Goal: Task Accomplishment & Management: Manage account settings

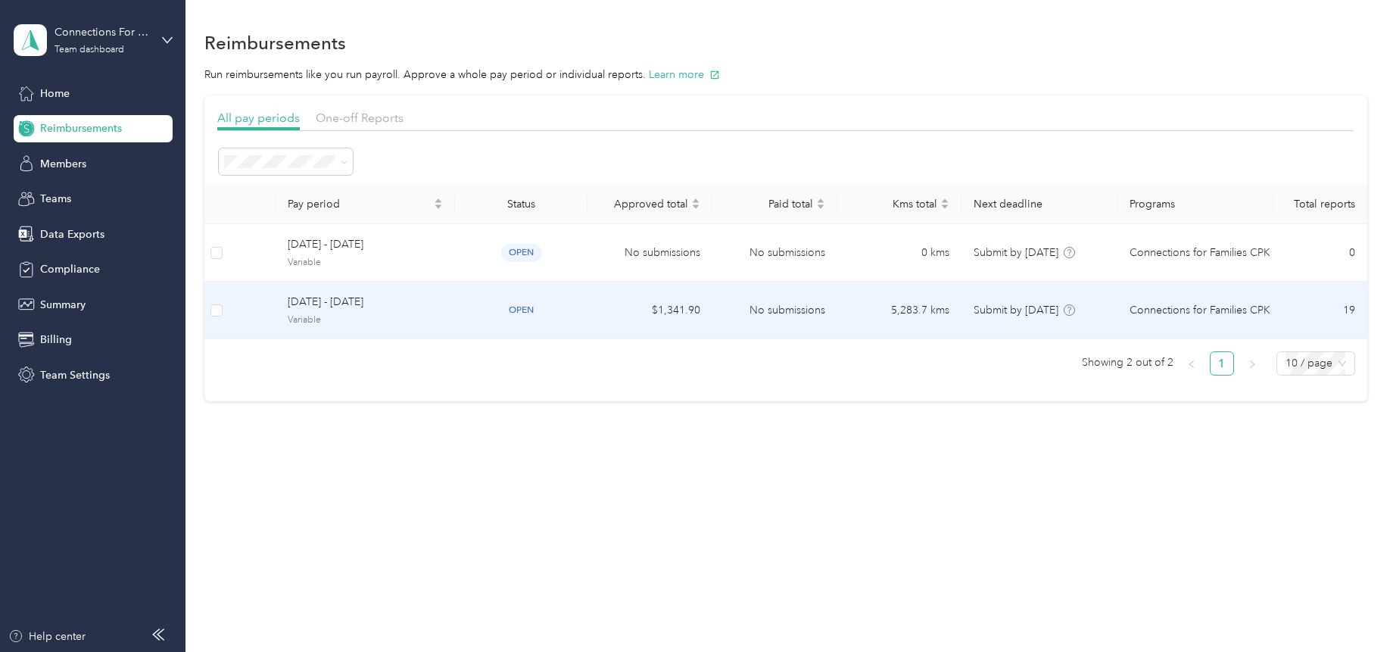
click at [322, 294] on span "[DATE] - [DATE]" at bounding box center [365, 302] width 155 height 17
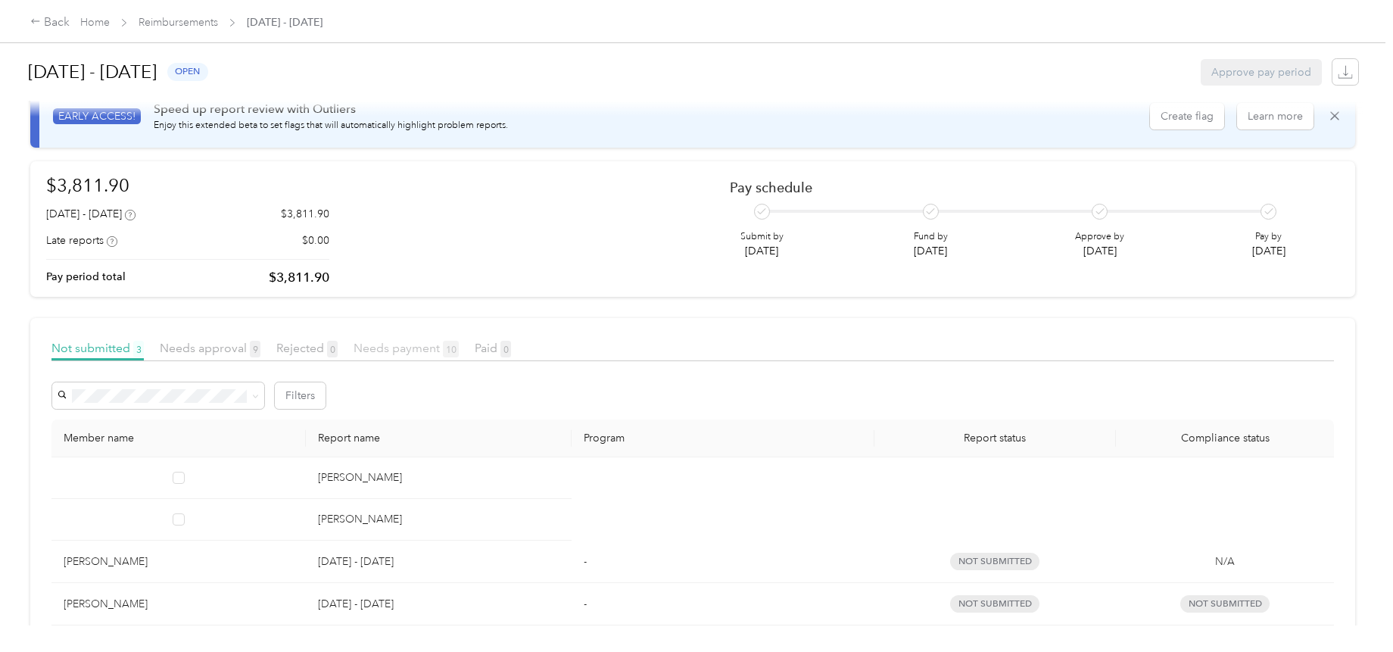
scroll to position [161, 0]
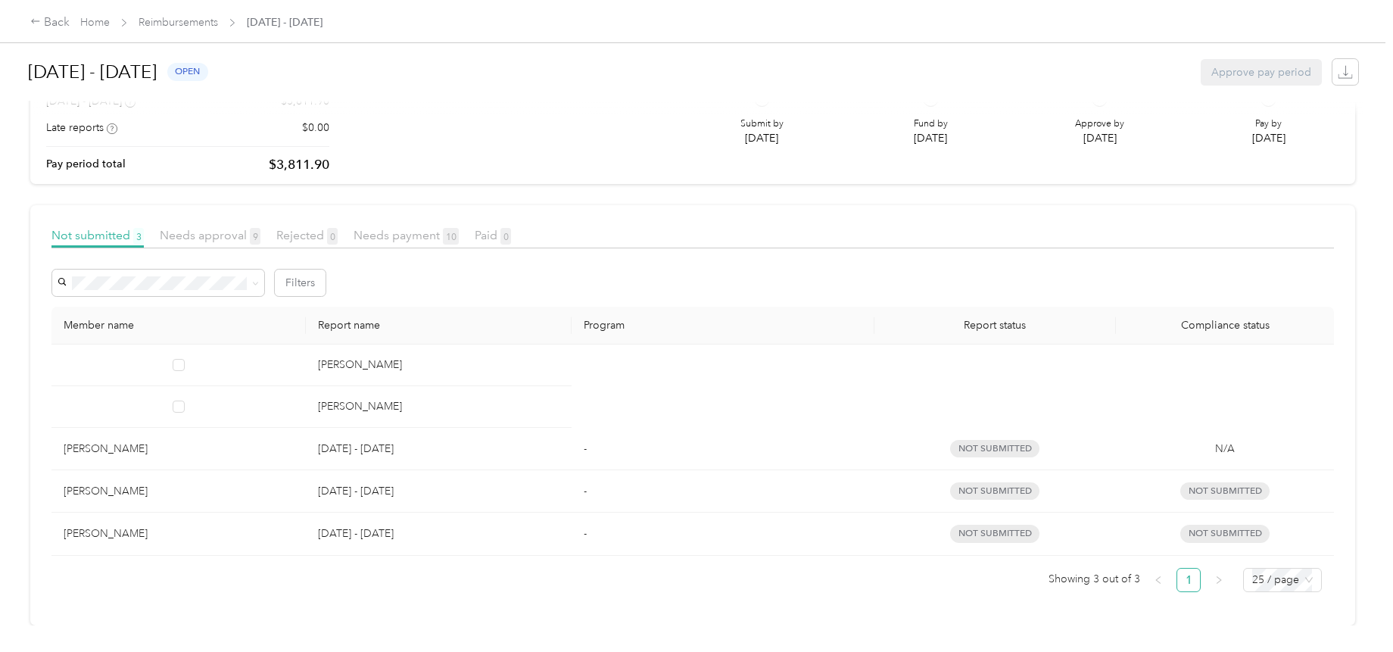
click at [344, 593] on article "Not submitted 3 Needs approval 9 Rejected 0 Needs payment 10 Paid 0 Filters Mem…" at bounding box center [692, 415] width 1325 height 420
click at [257, 607] on article "Not submitted 3 Needs approval 9 Rejected 0 Needs payment 10 Paid 0 Filters Mem…" at bounding box center [692, 415] width 1325 height 420
click at [383, 441] on p "[DATE] - [DATE]" at bounding box center [439, 449] width 242 height 17
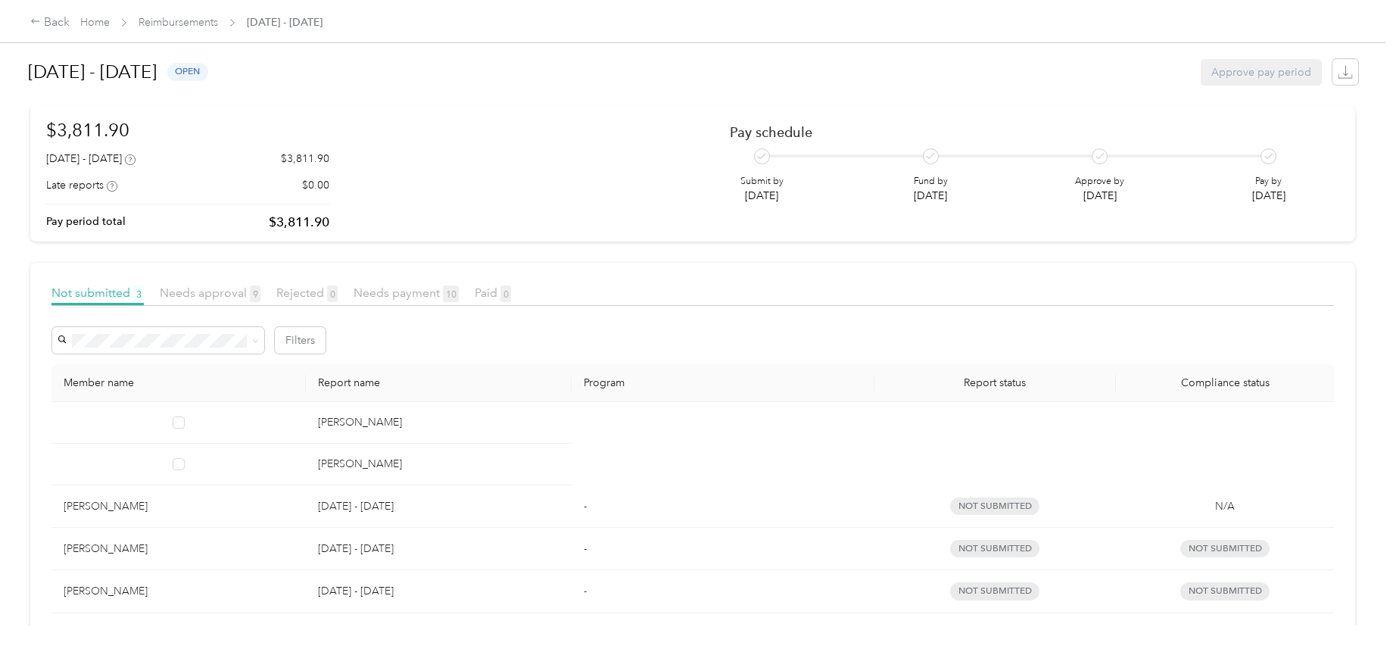
scroll to position [0, 0]
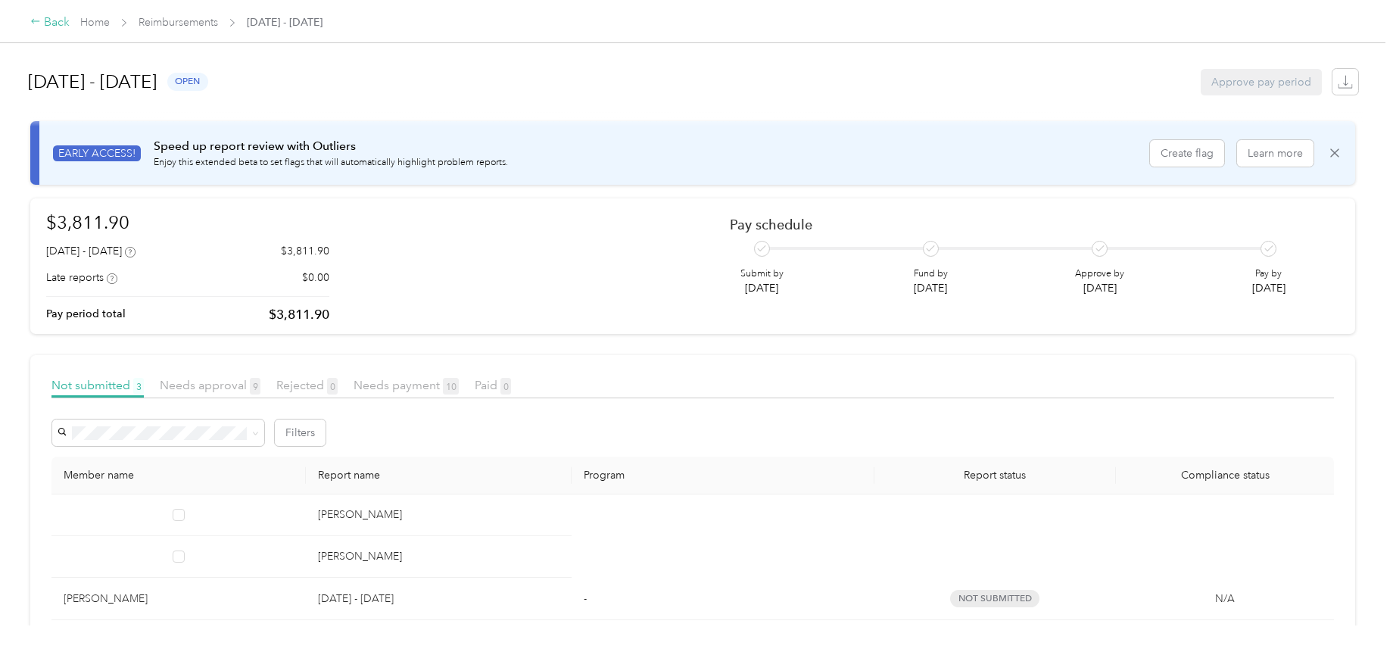
click at [58, 23] on div "Back" at bounding box center [49, 23] width 39 height 18
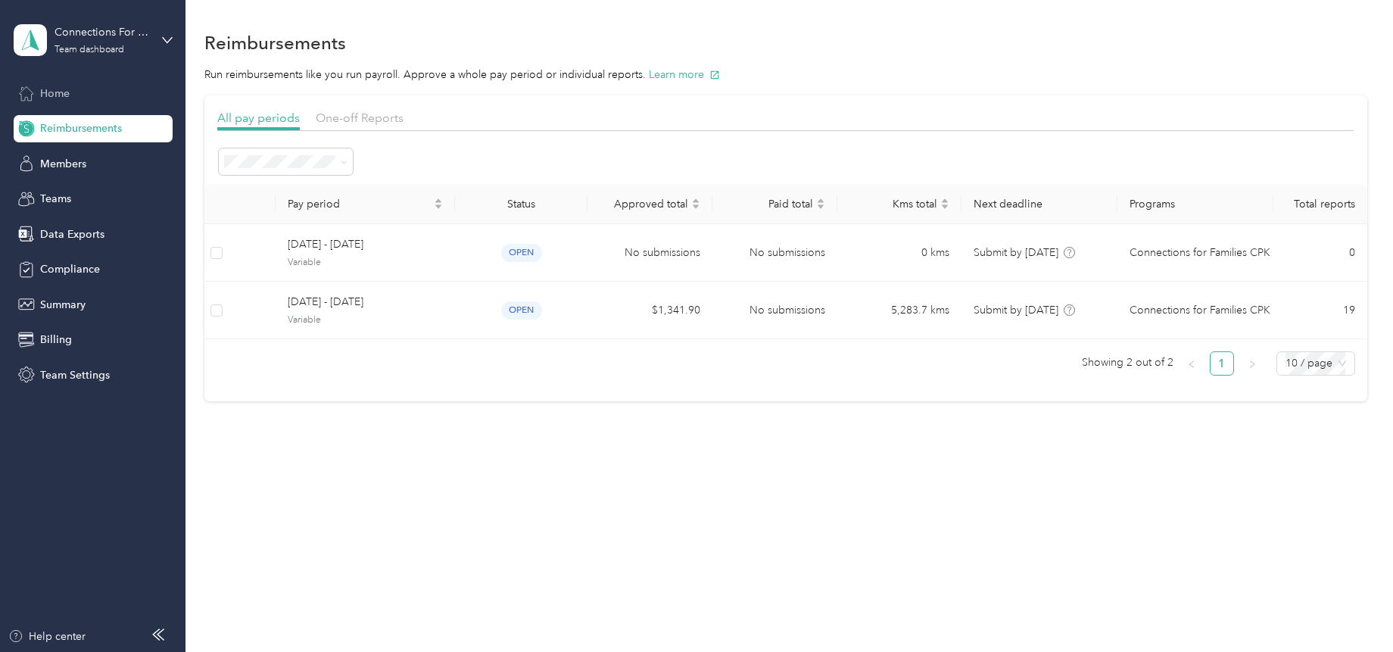
click at [40, 84] on div "Home" at bounding box center [93, 92] width 159 height 27
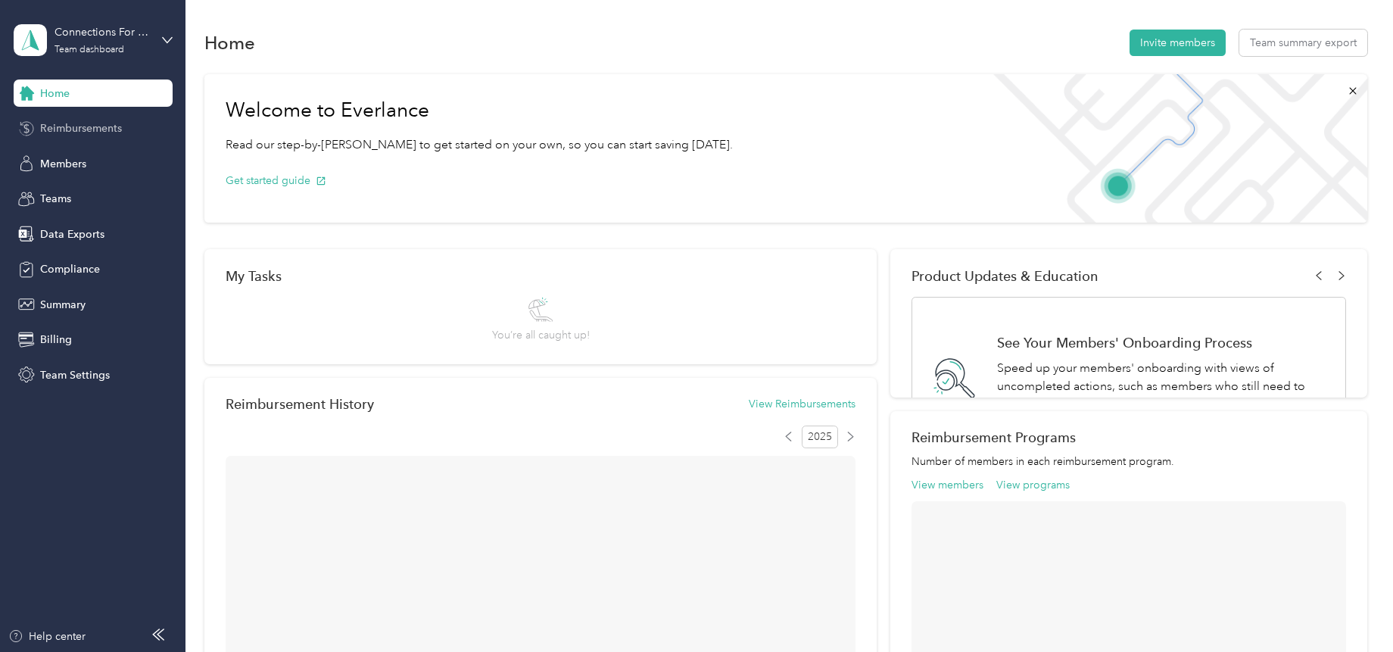
click at [83, 134] on span "Reimbursements" at bounding box center [81, 128] width 82 height 16
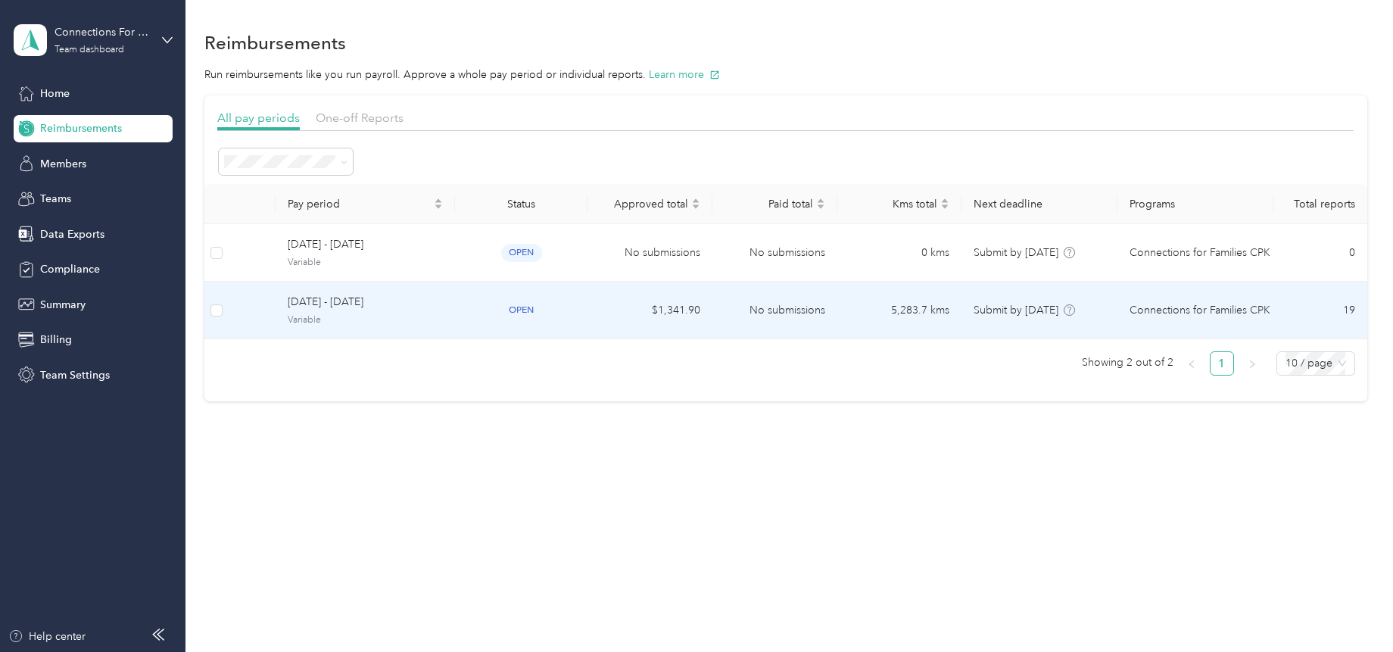
click at [319, 316] on span "Variable" at bounding box center [365, 320] width 155 height 14
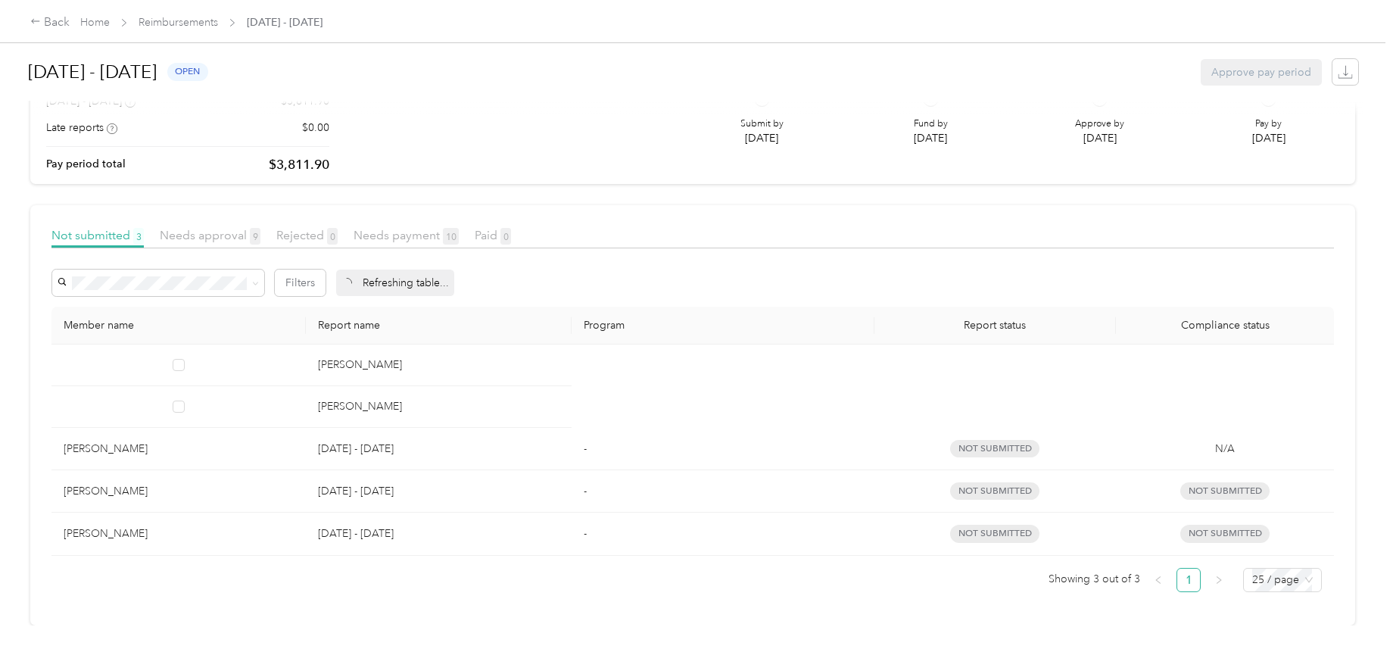
scroll to position [151, 0]
click at [45, 17] on div "Back" at bounding box center [49, 23] width 39 height 18
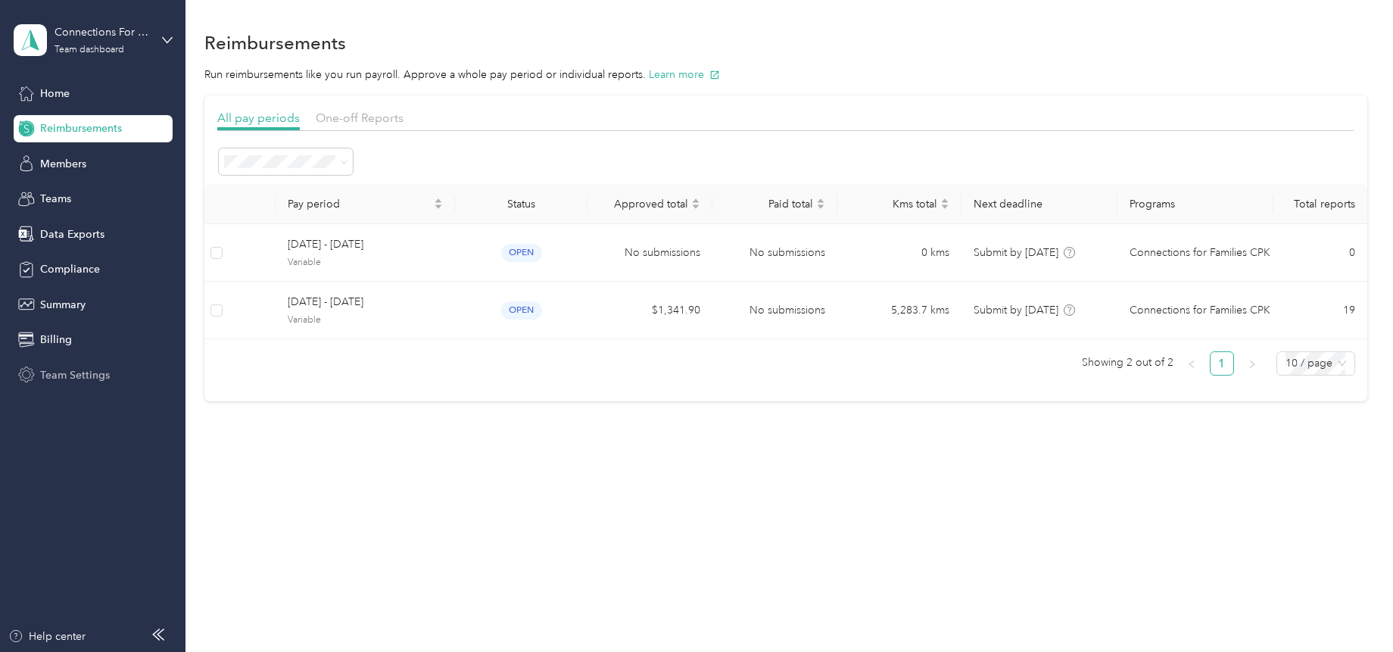
click at [71, 370] on span "Team Settings" at bounding box center [75, 375] width 70 height 16
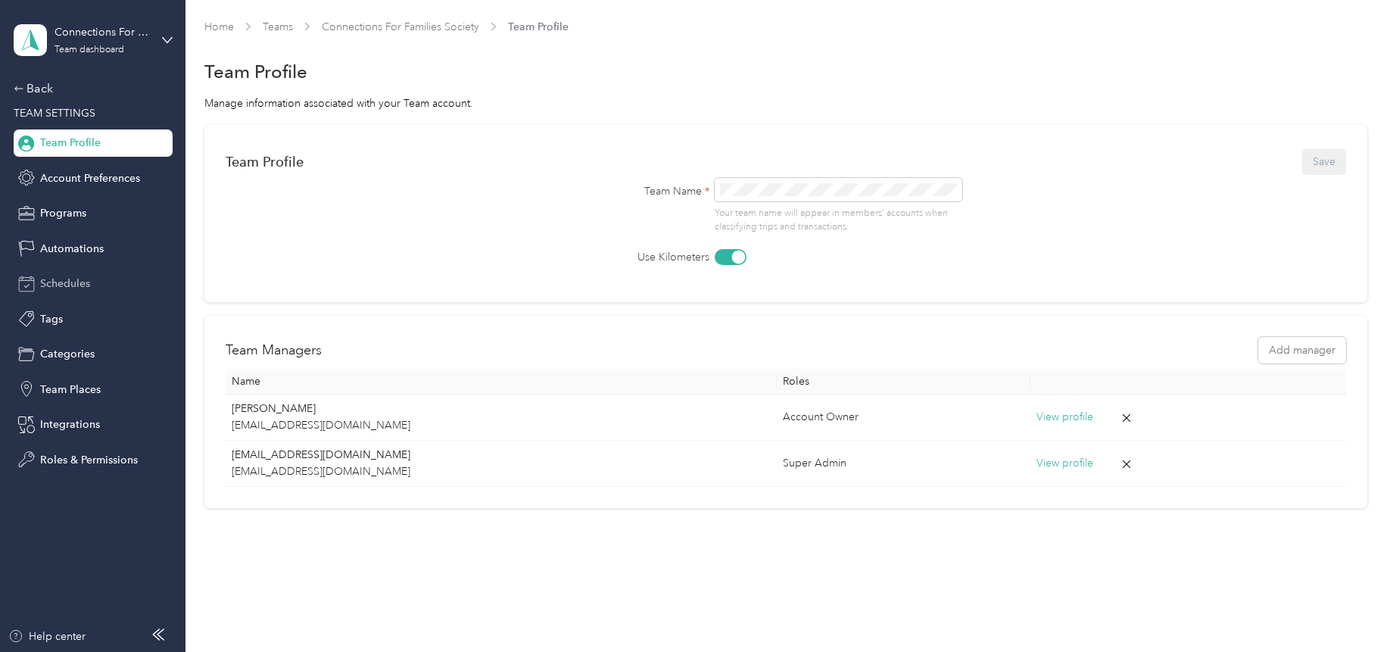
click at [57, 288] on span "Schedules" at bounding box center [65, 284] width 50 height 16
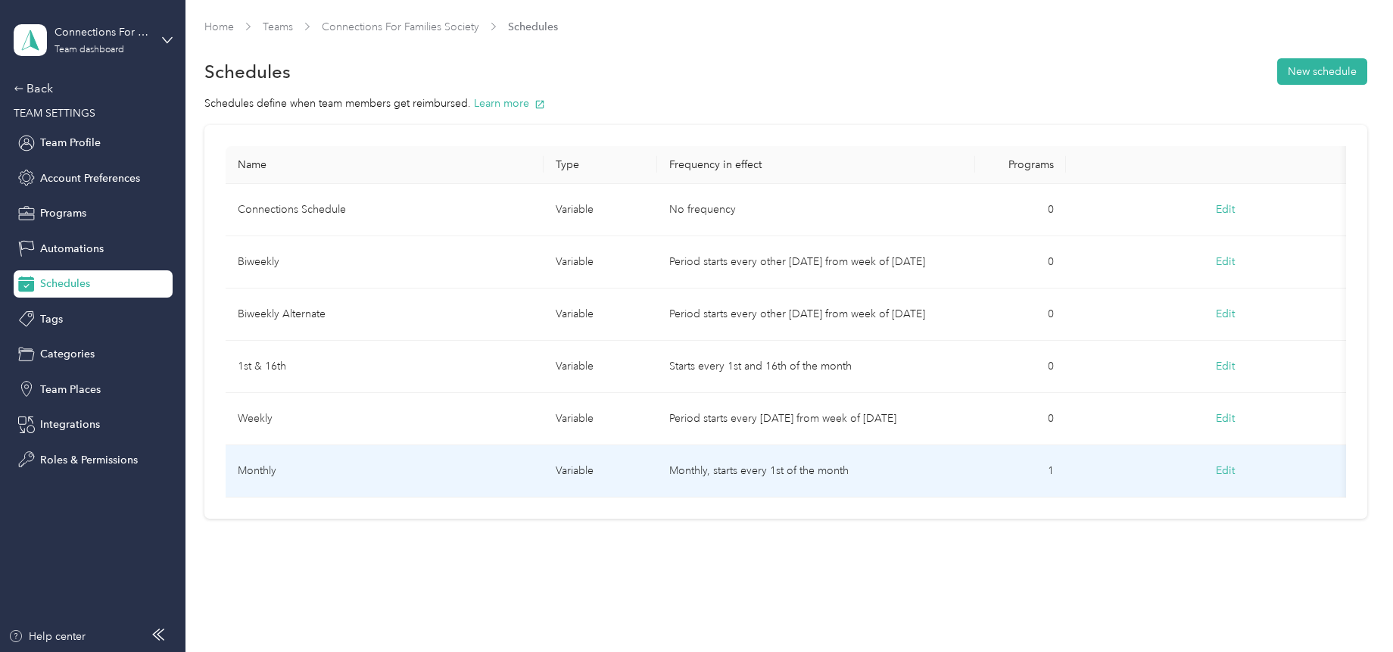
click at [717, 468] on td "Monthly, starts every 1st of the month" at bounding box center [816, 471] width 318 height 52
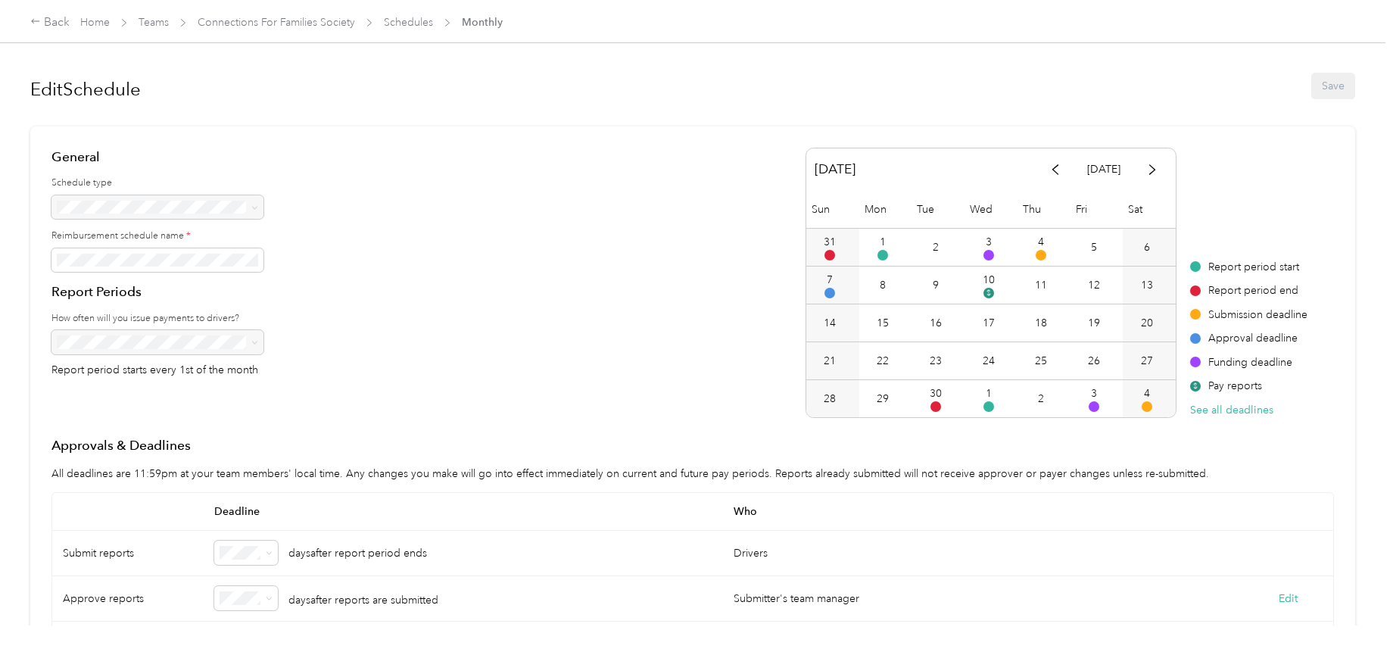
click at [1288, 167] on div "[DATE] [DATE] Sun Mon Tue Wed Thu Fri Sat 31 1 2 3 4 5 6 7 8 9 10 $ 11 12 13 14…" at bounding box center [1069, 283] width 528 height 270
click at [53, 21] on div "Back" at bounding box center [49, 23] width 39 height 18
